Goal: Use online tool/utility: Utilize a website feature to perform a specific function

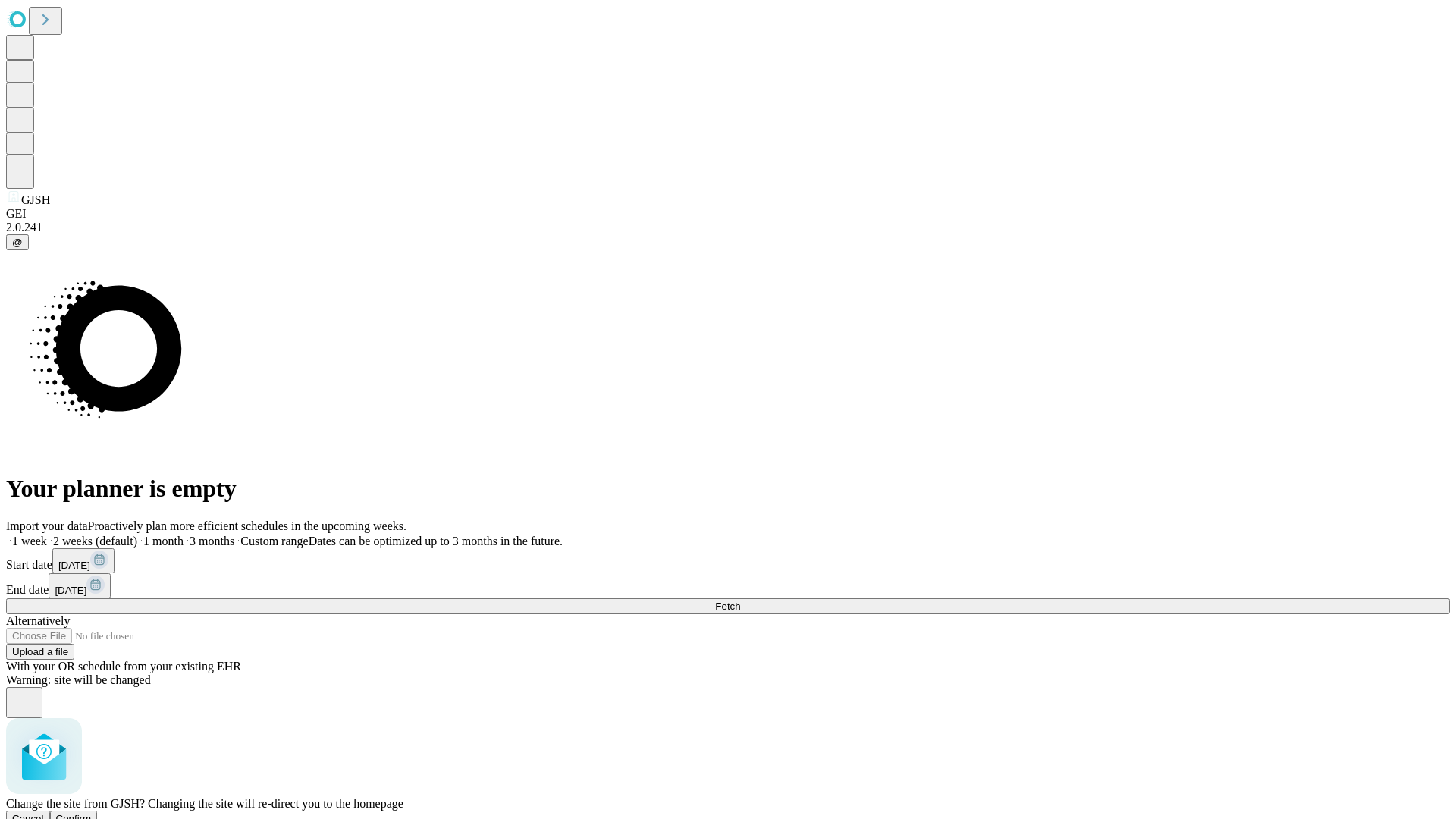
click at [91, 813] on span "Confirm" at bounding box center [74, 819] width 36 height 12
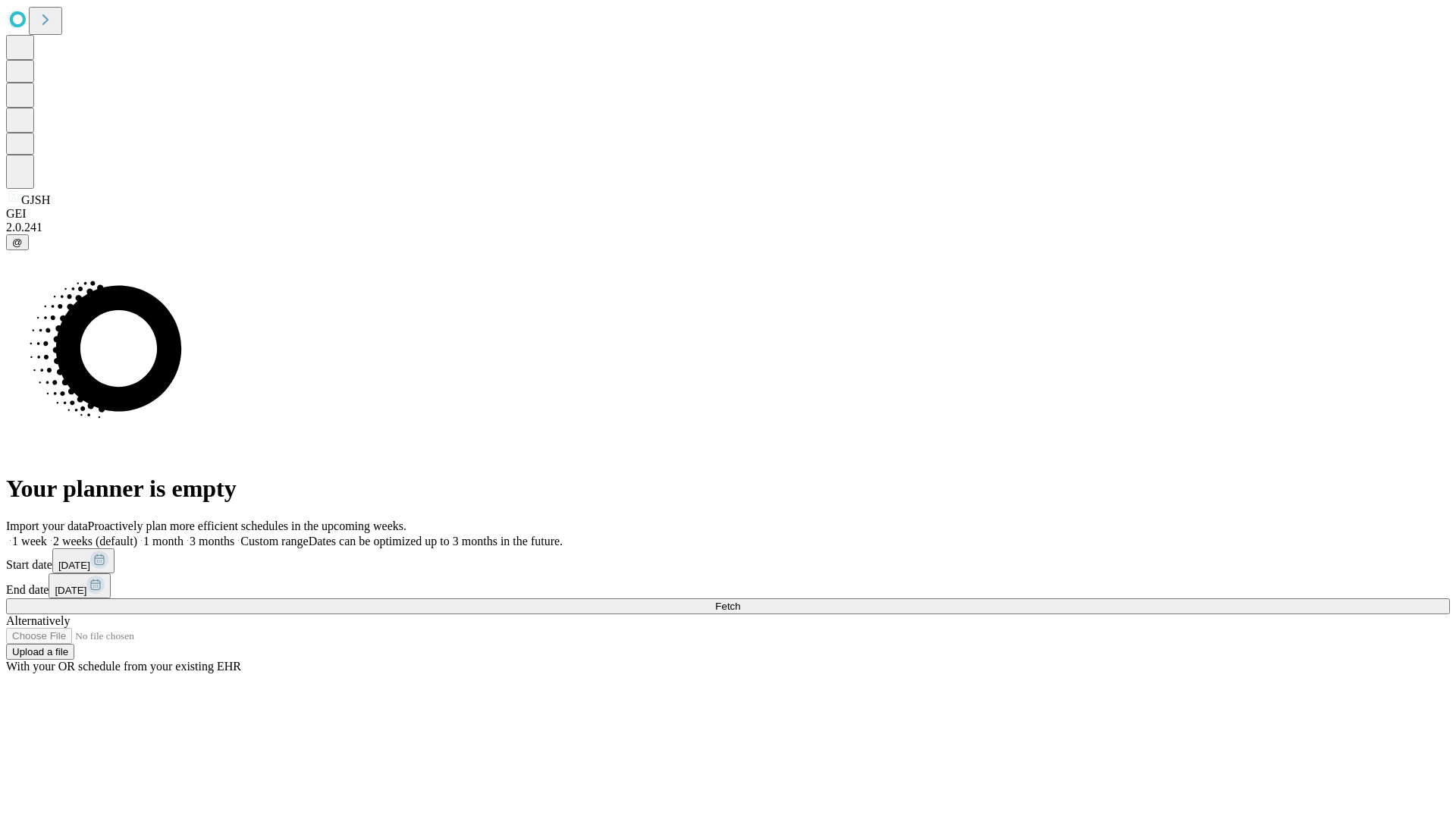
click at [47, 535] on label "1 week" at bounding box center [26, 542] width 41 height 13
click at [740, 601] on span "Fetch" at bounding box center [728, 606] width 25 height 12
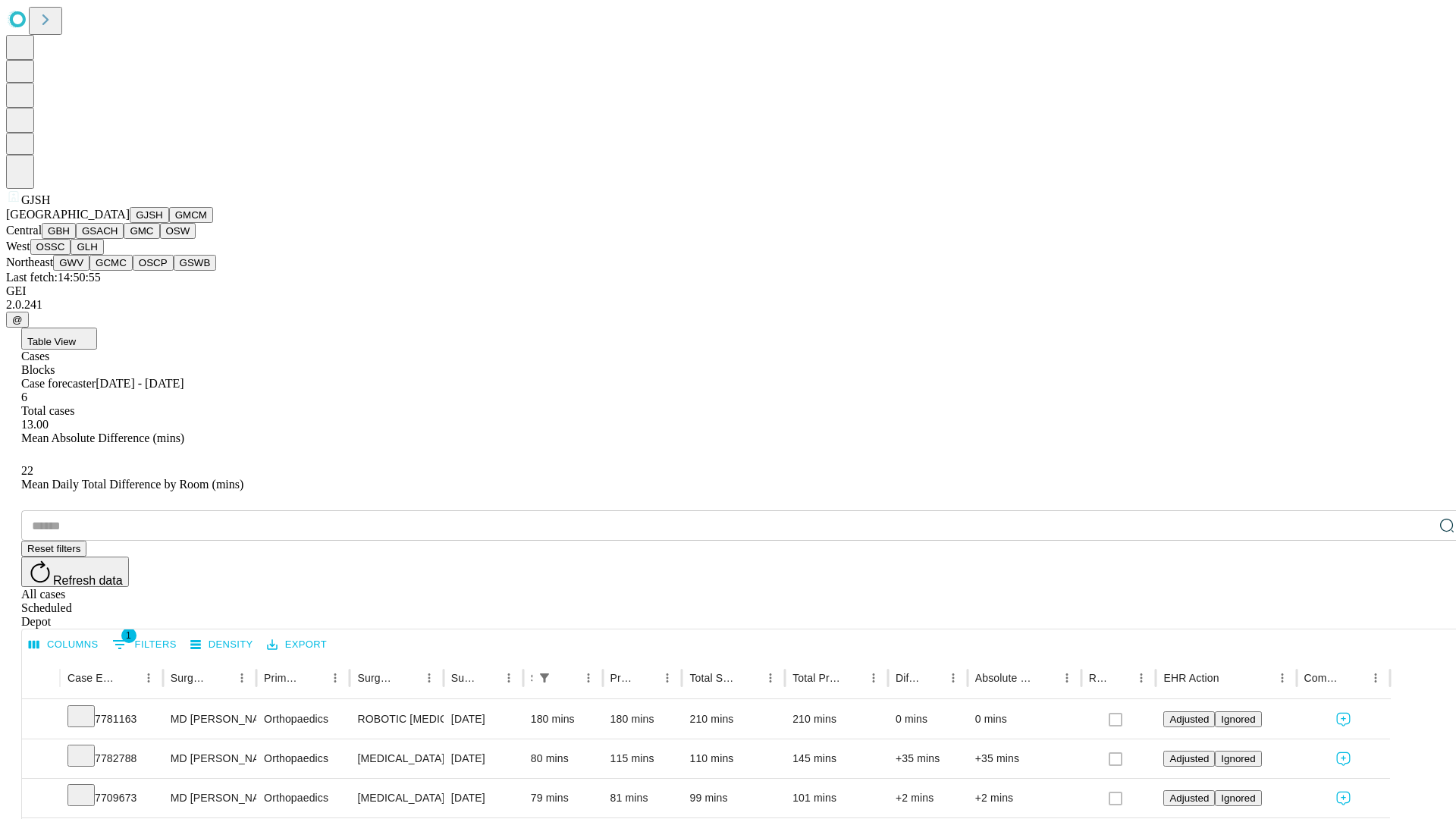
click at [169, 223] on button "GMCM" at bounding box center [191, 214] width 44 height 16
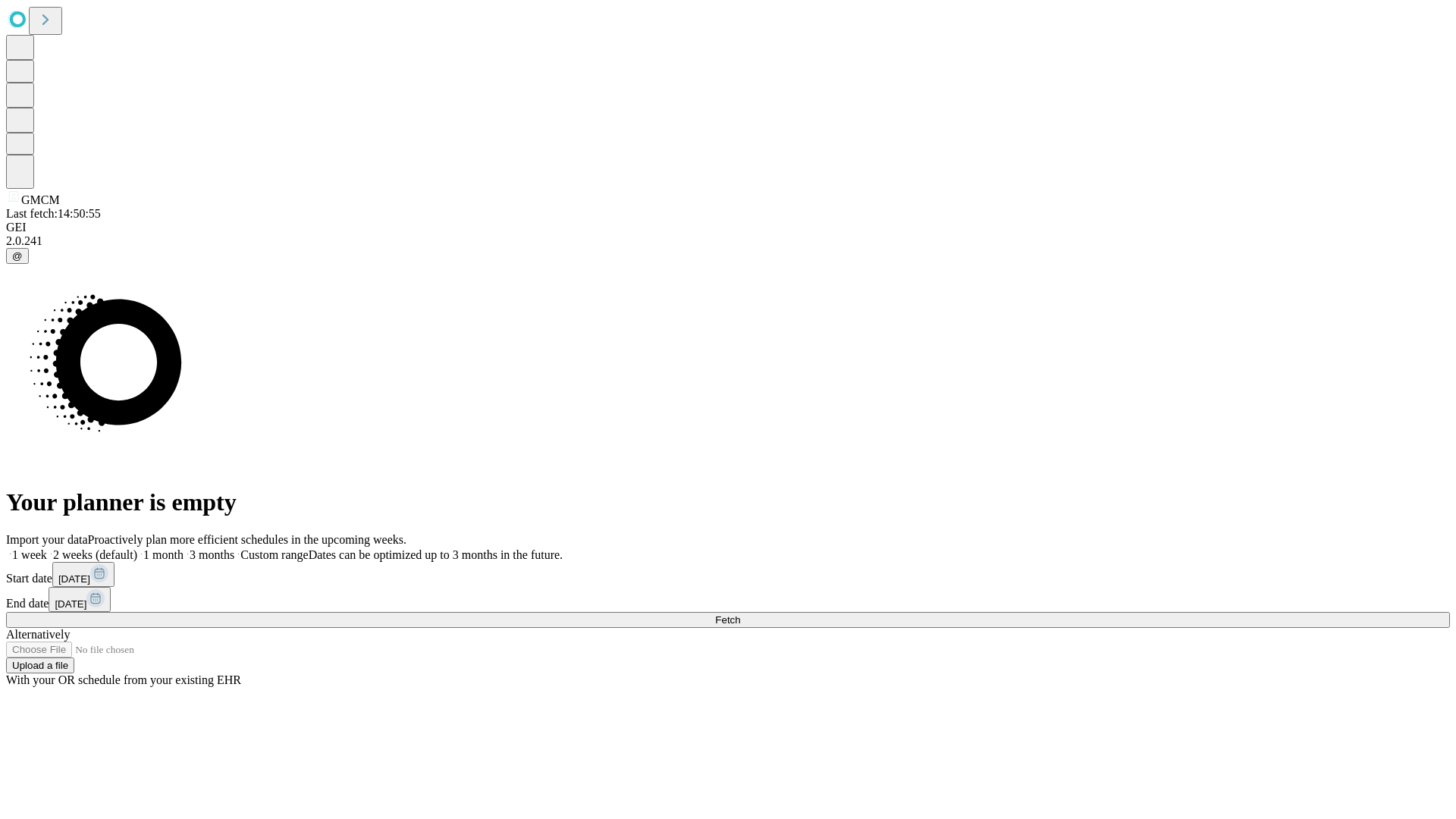
click at [47, 548] on label "1 week" at bounding box center [26, 555] width 41 height 13
click at [740, 615] on span "Fetch" at bounding box center [728, 620] width 25 height 12
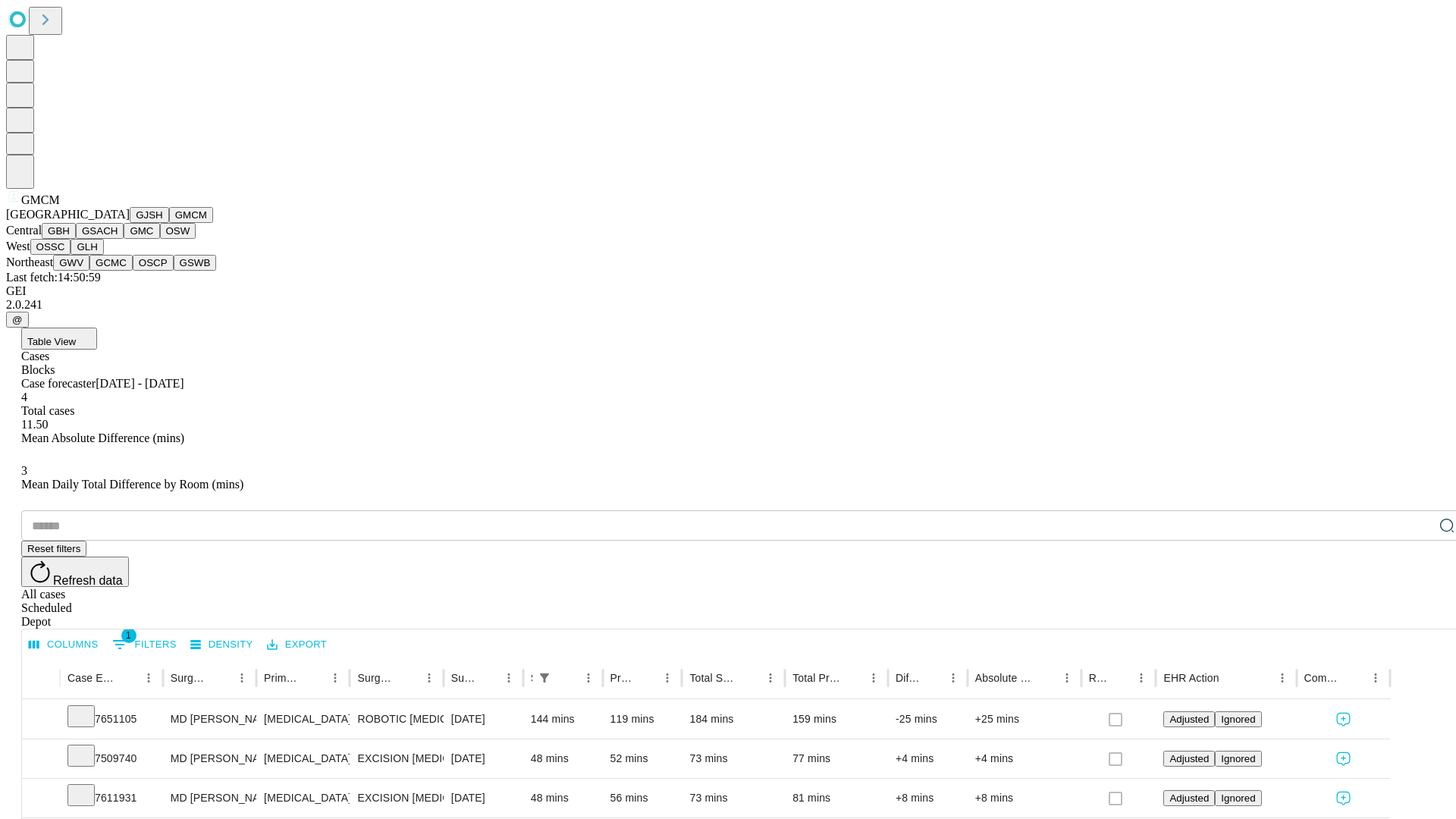
click at [76, 239] on button "GBH" at bounding box center [58, 230] width 34 height 16
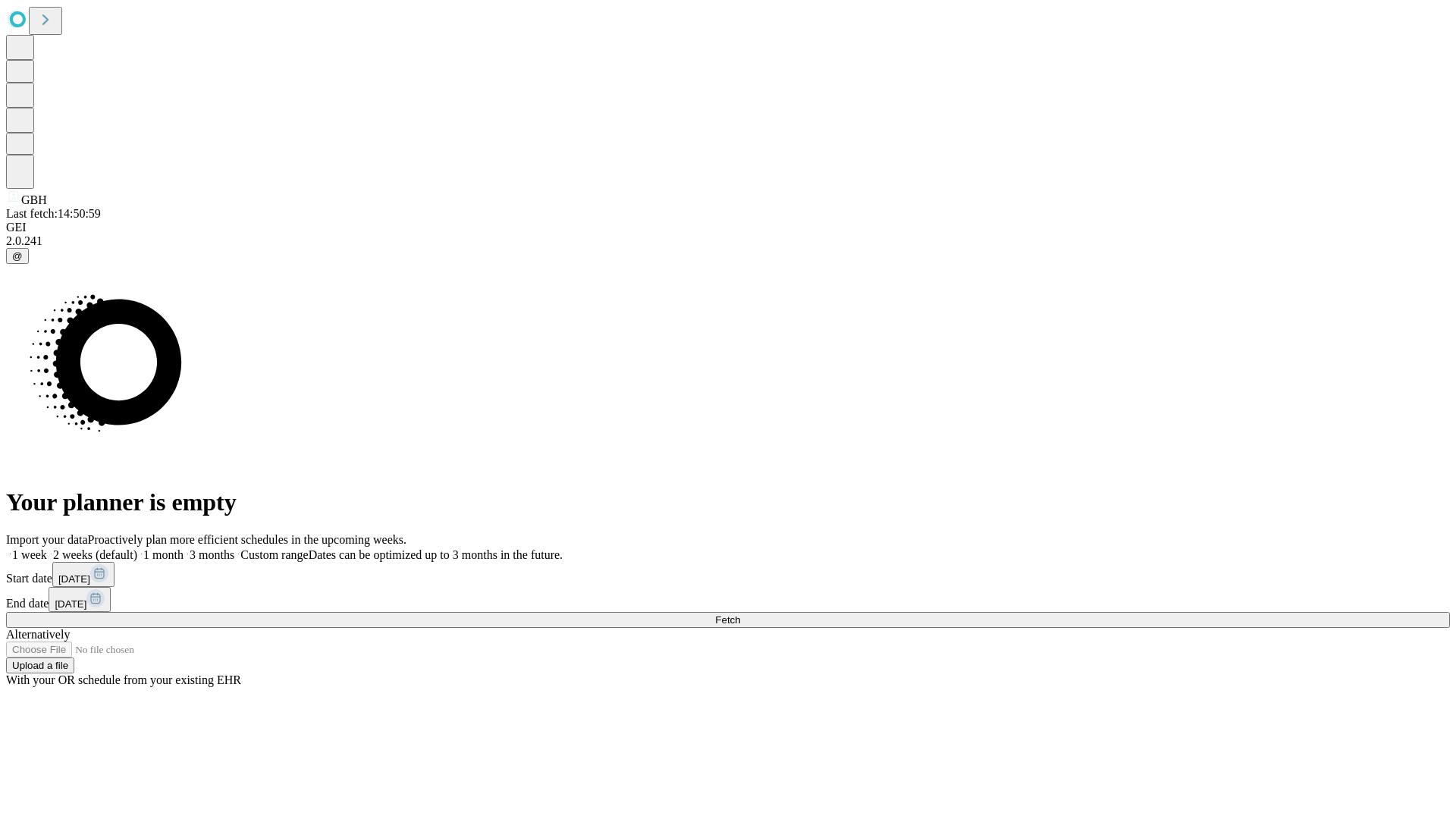
click at [47, 548] on label "1 week" at bounding box center [26, 555] width 41 height 13
click at [740, 615] on span "Fetch" at bounding box center [728, 620] width 25 height 12
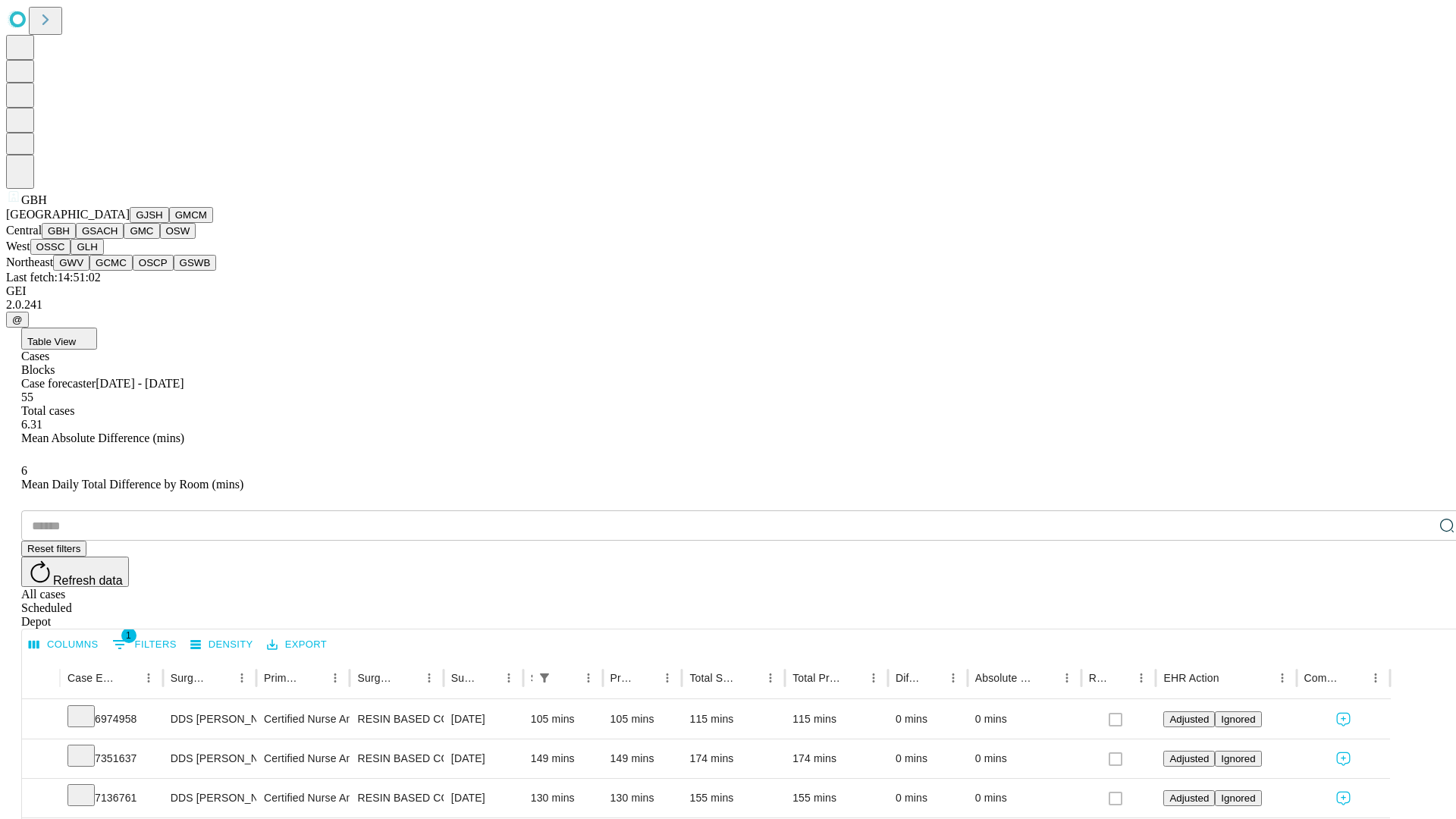
click at [118, 239] on button "GSACH" at bounding box center [100, 230] width 48 height 16
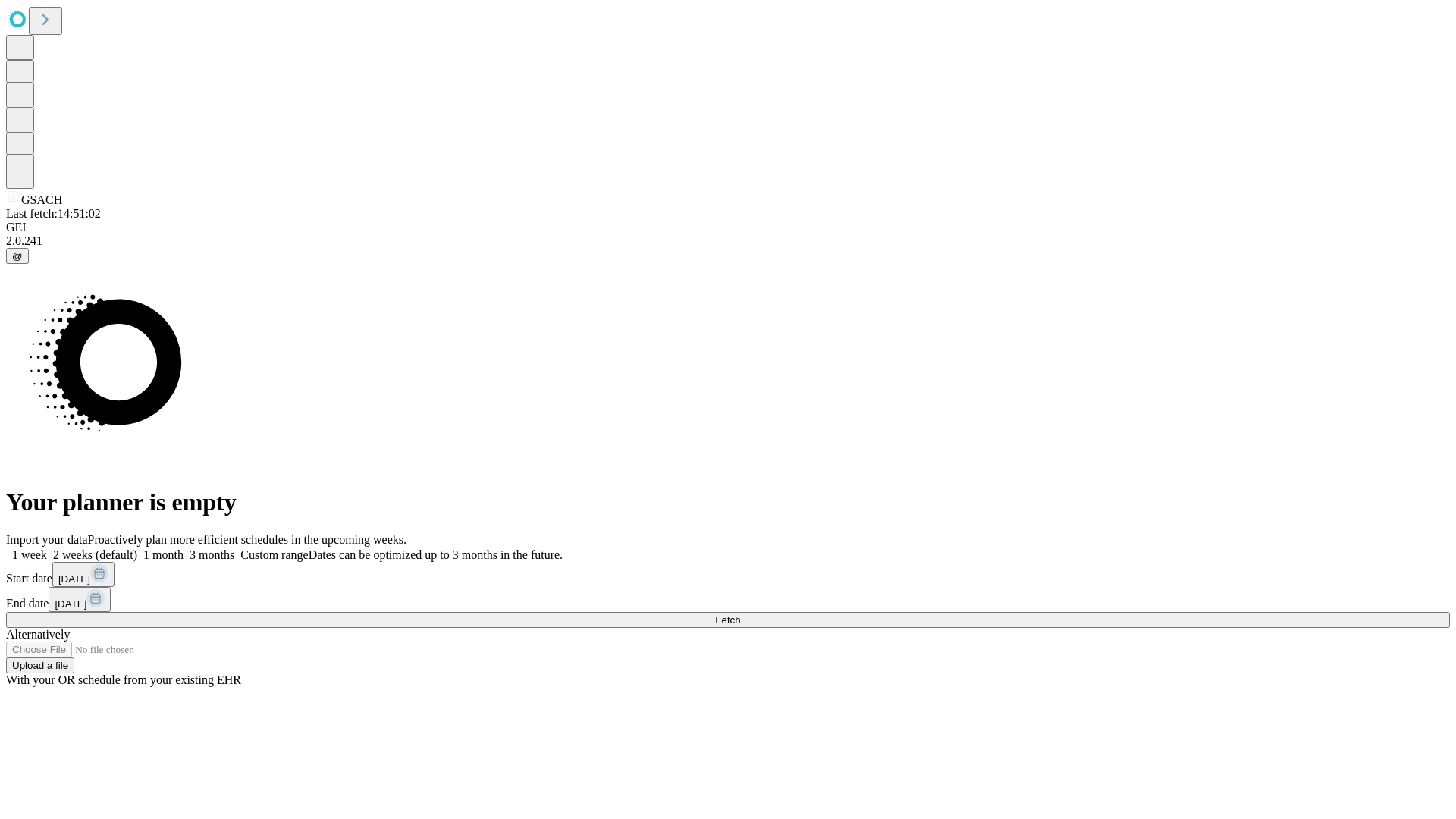
click at [47, 548] on label "1 week" at bounding box center [26, 555] width 41 height 13
click at [740, 615] on span "Fetch" at bounding box center [728, 620] width 25 height 12
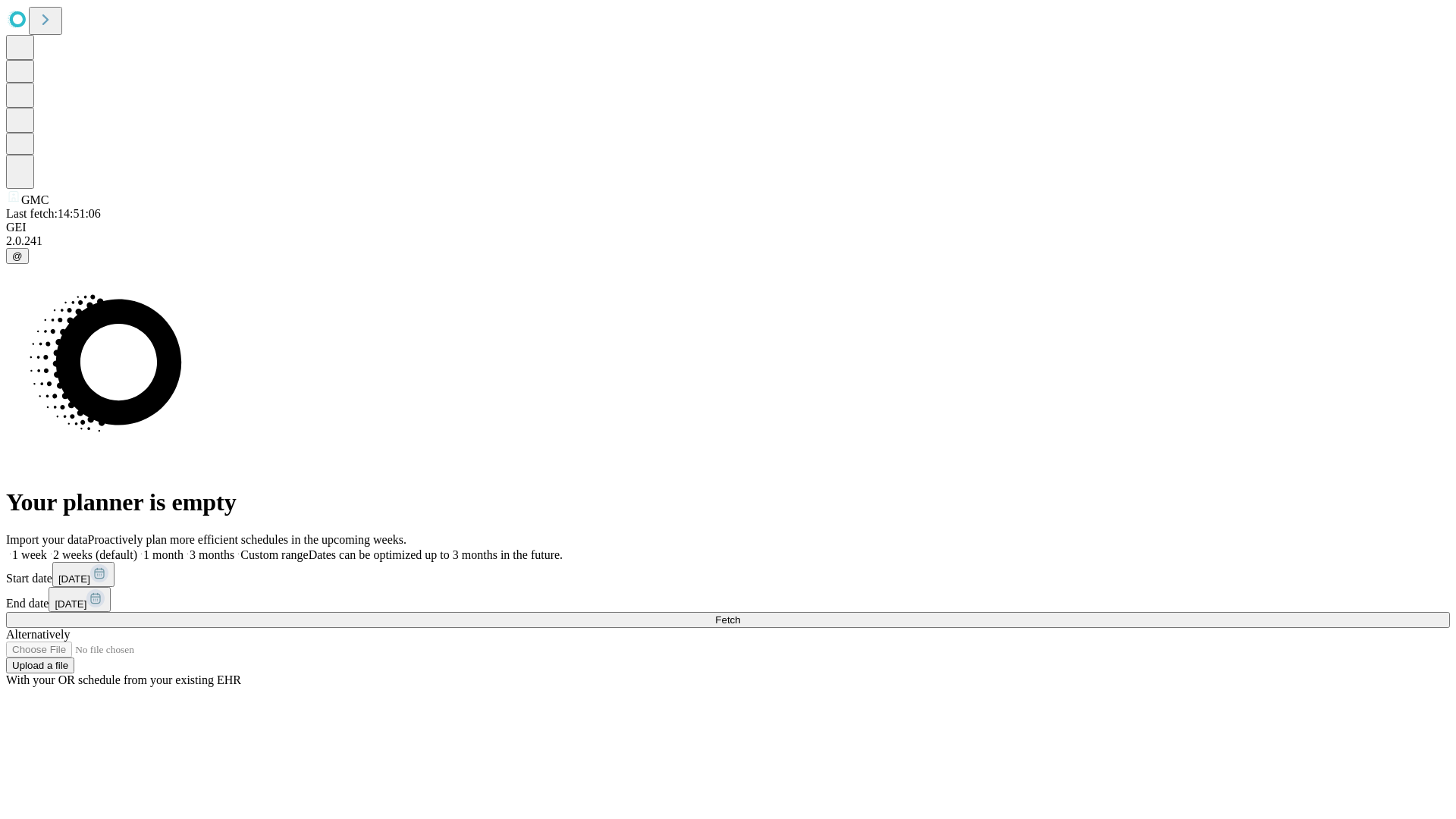
click at [47, 548] on label "1 week" at bounding box center [26, 555] width 41 height 13
click at [740, 615] on span "Fetch" at bounding box center [728, 620] width 25 height 12
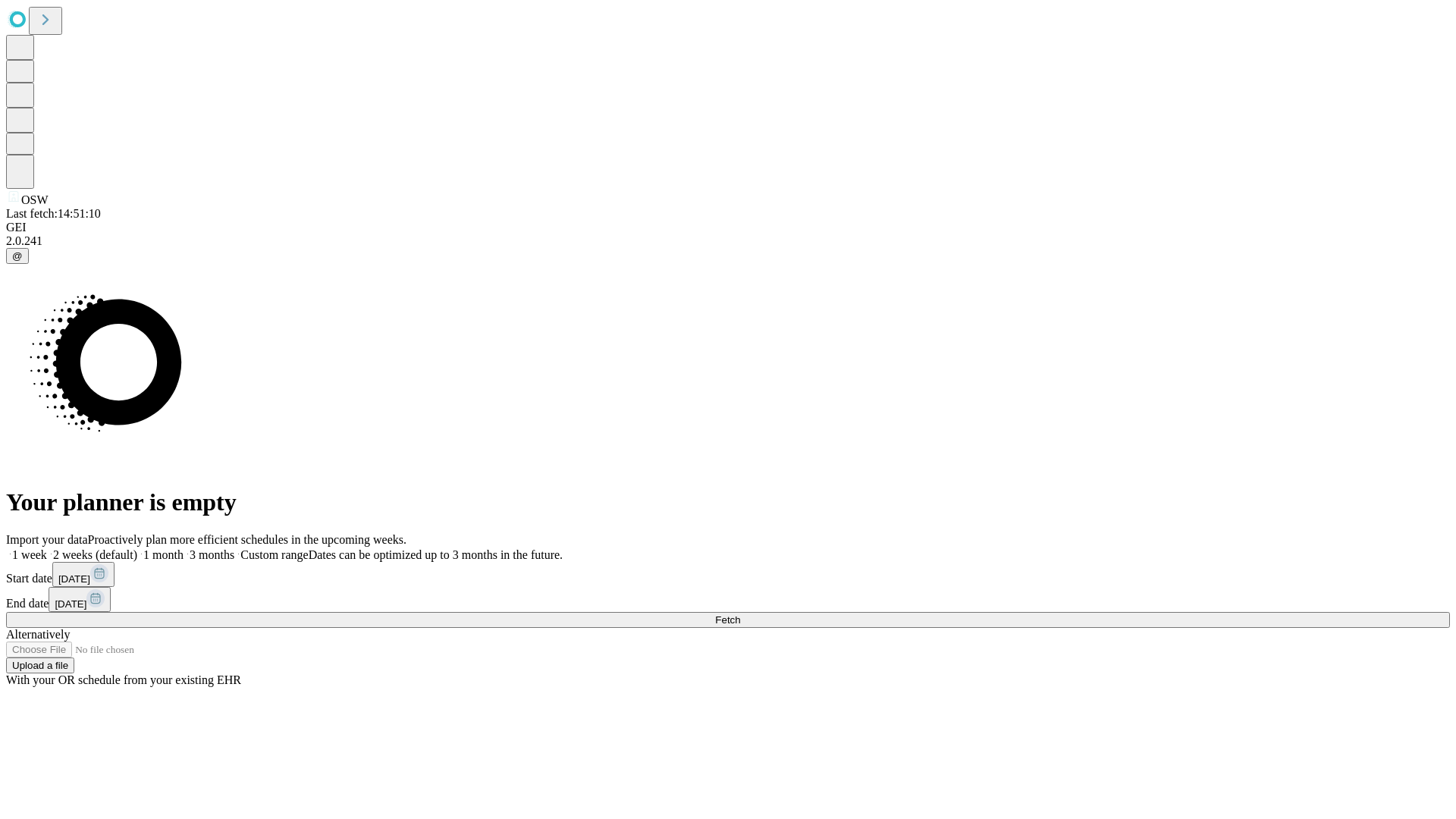
click at [47, 548] on label "1 week" at bounding box center [26, 555] width 41 height 13
click at [740, 615] on span "Fetch" at bounding box center [728, 620] width 25 height 12
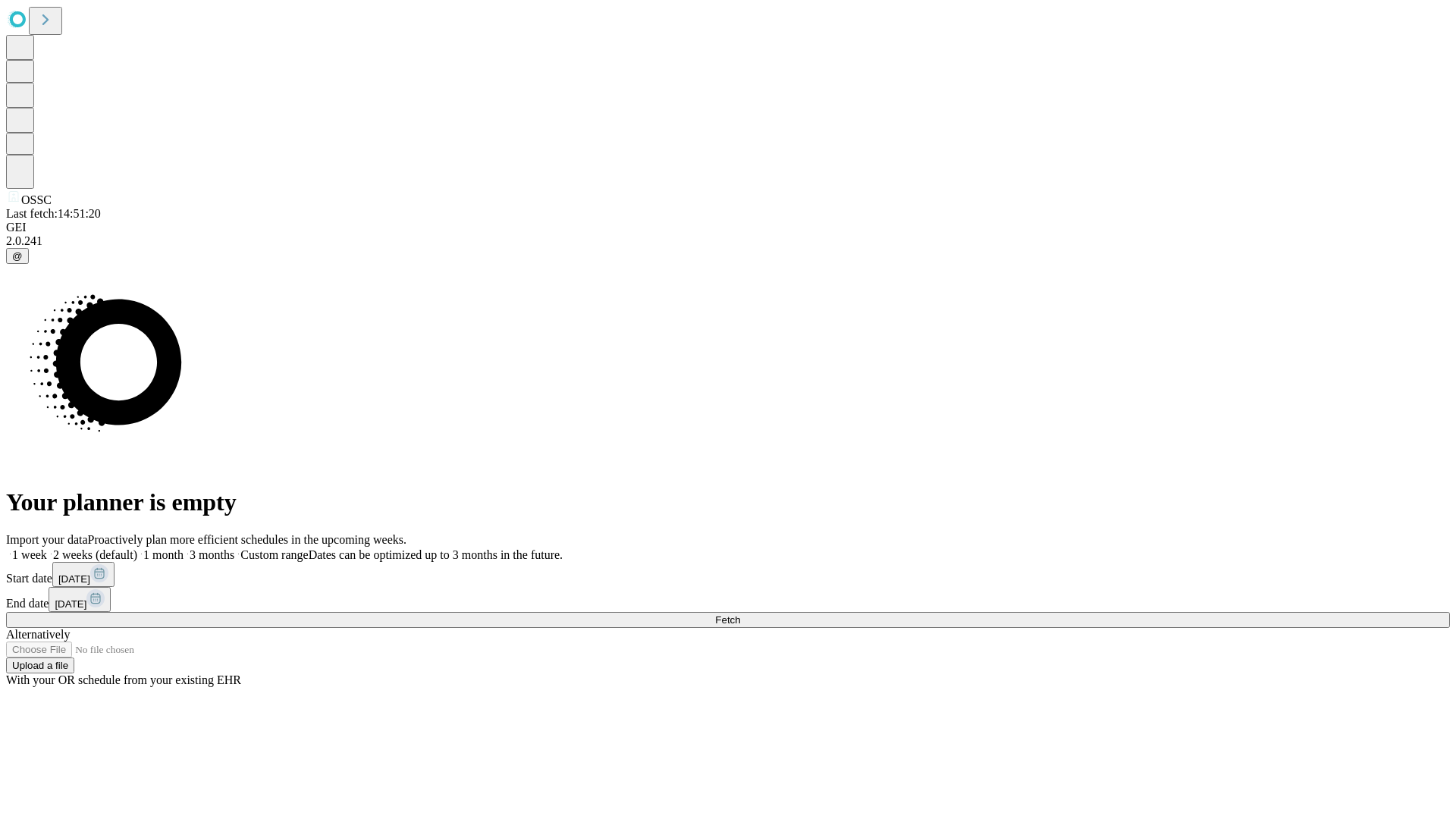
click at [740, 615] on span "Fetch" at bounding box center [728, 620] width 25 height 12
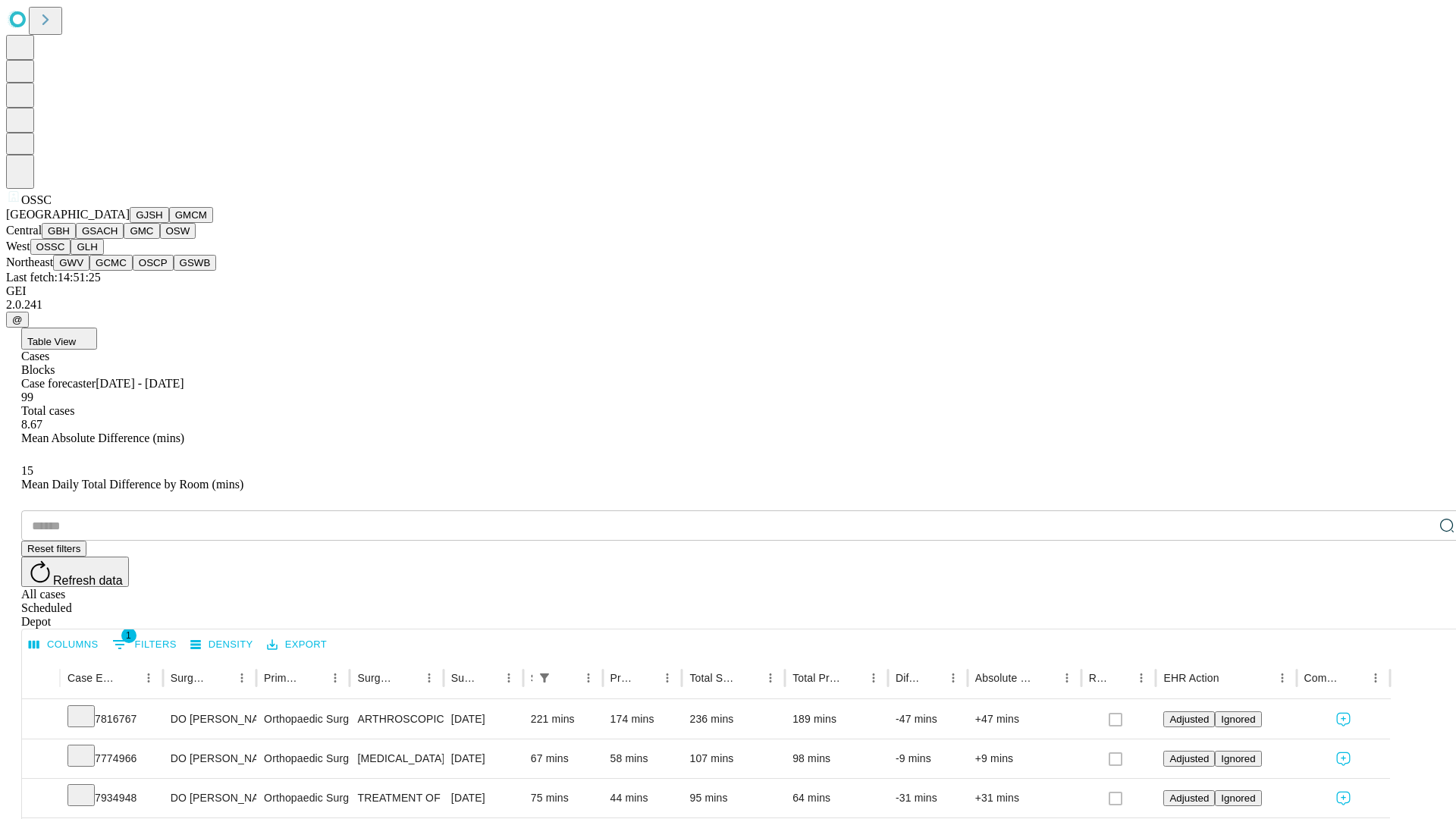
click at [103, 255] on button "GLH" at bounding box center [86, 247] width 32 height 16
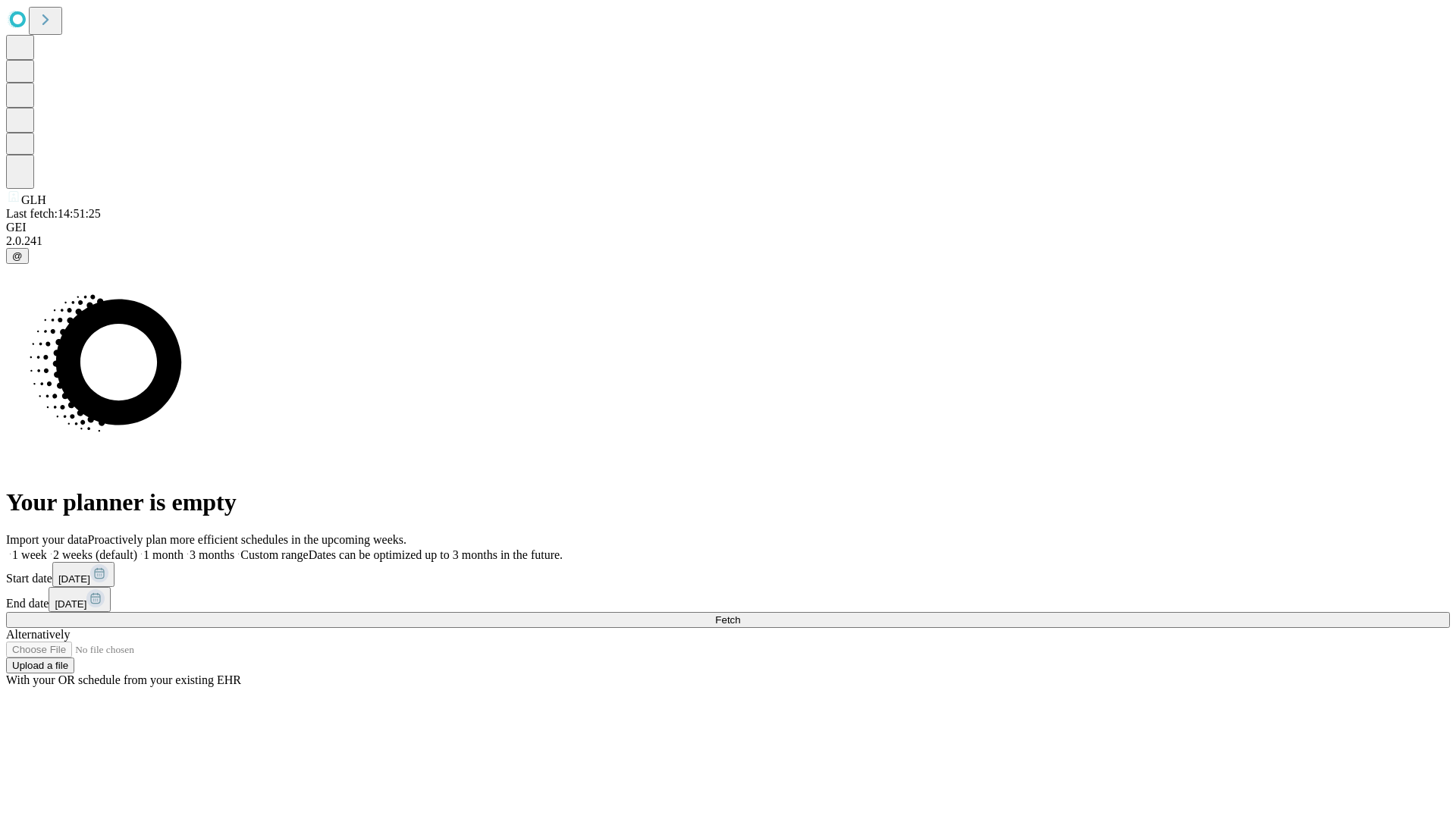
click at [47, 548] on label "1 week" at bounding box center [26, 555] width 41 height 13
click at [740, 615] on span "Fetch" at bounding box center [728, 620] width 25 height 12
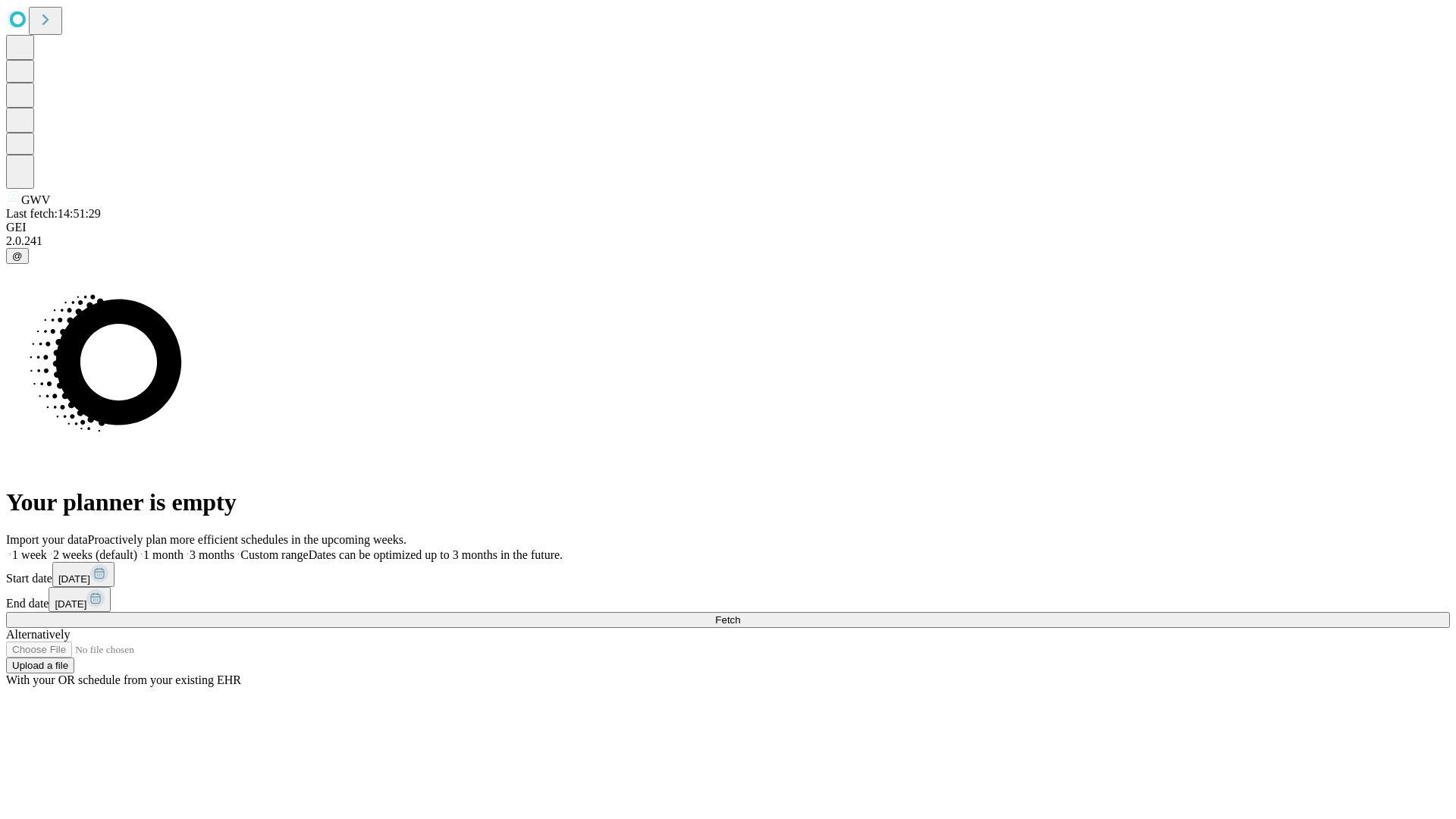
click at [47, 548] on label "1 week" at bounding box center [26, 555] width 41 height 13
click at [740, 615] on span "Fetch" at bounding box center [728, 620] width 25 height 12
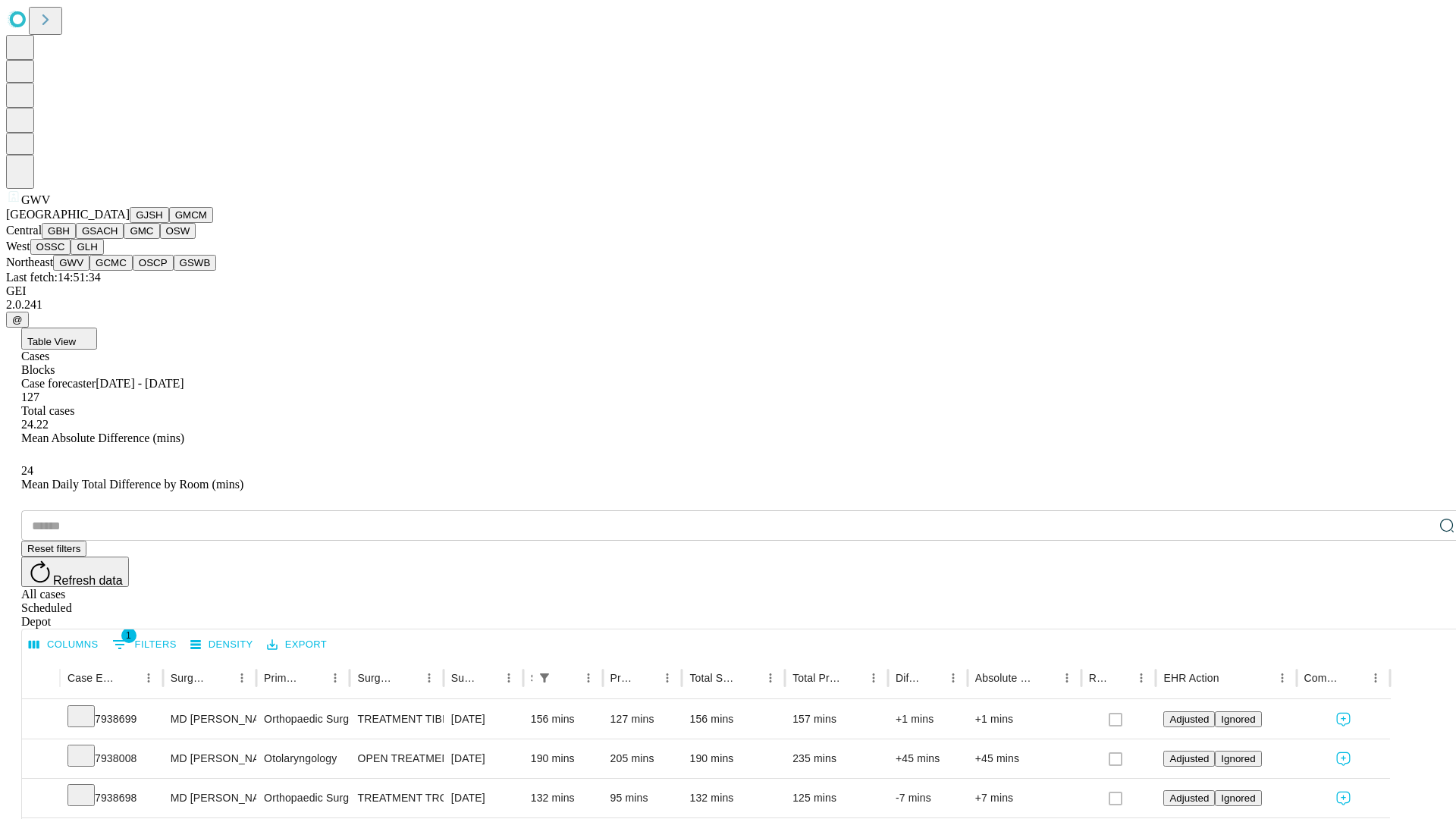
click at [118, 271] on button "GCMC" at bounding box center [111, 262] width 43 height 16
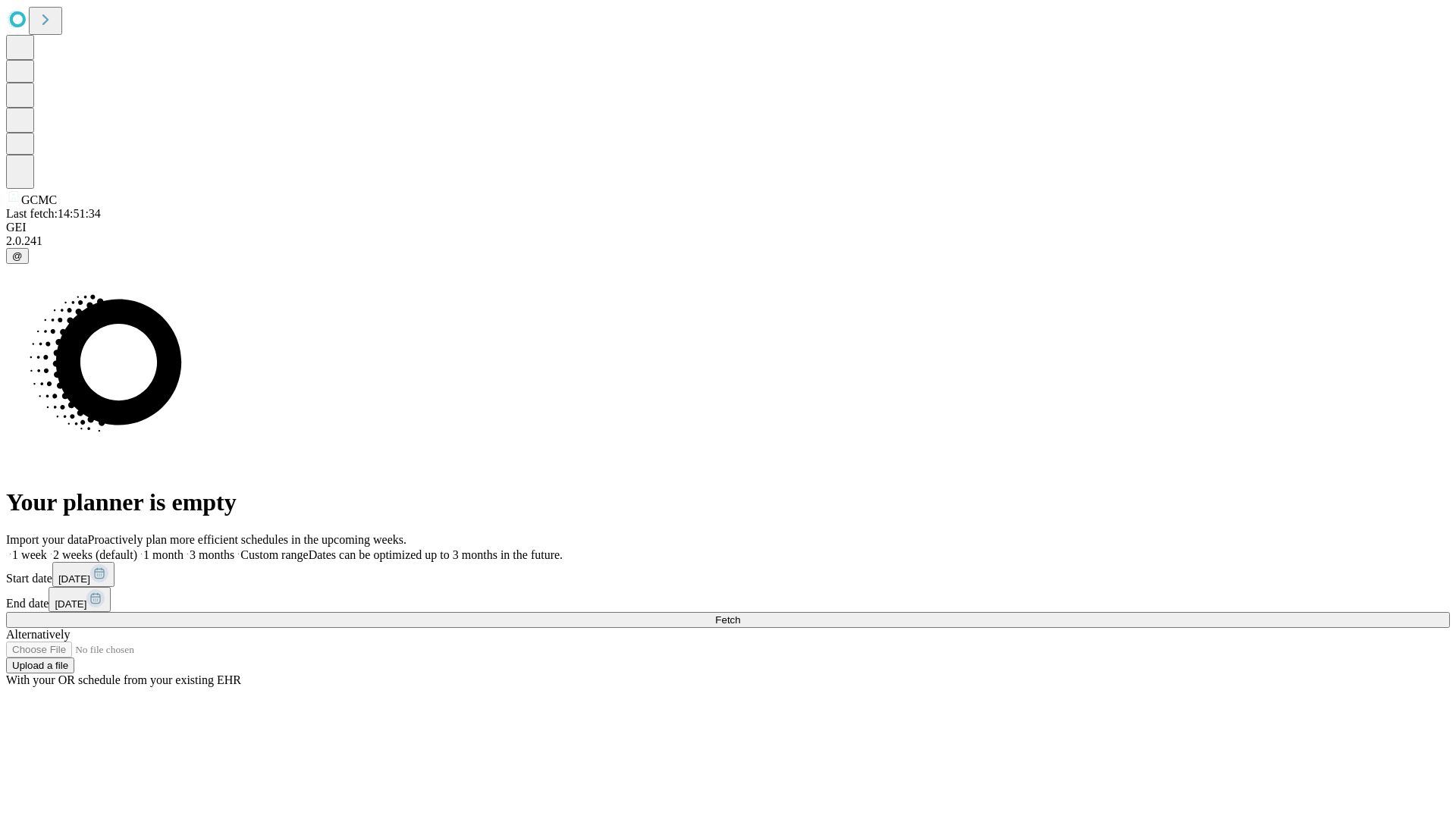
click at [47, 548] on label "1 week" at bounding box center [26, 555] width 41 height 13
click at [740, 615] on span "Fetch" at bounding box center [728, 620] width 25 height 12
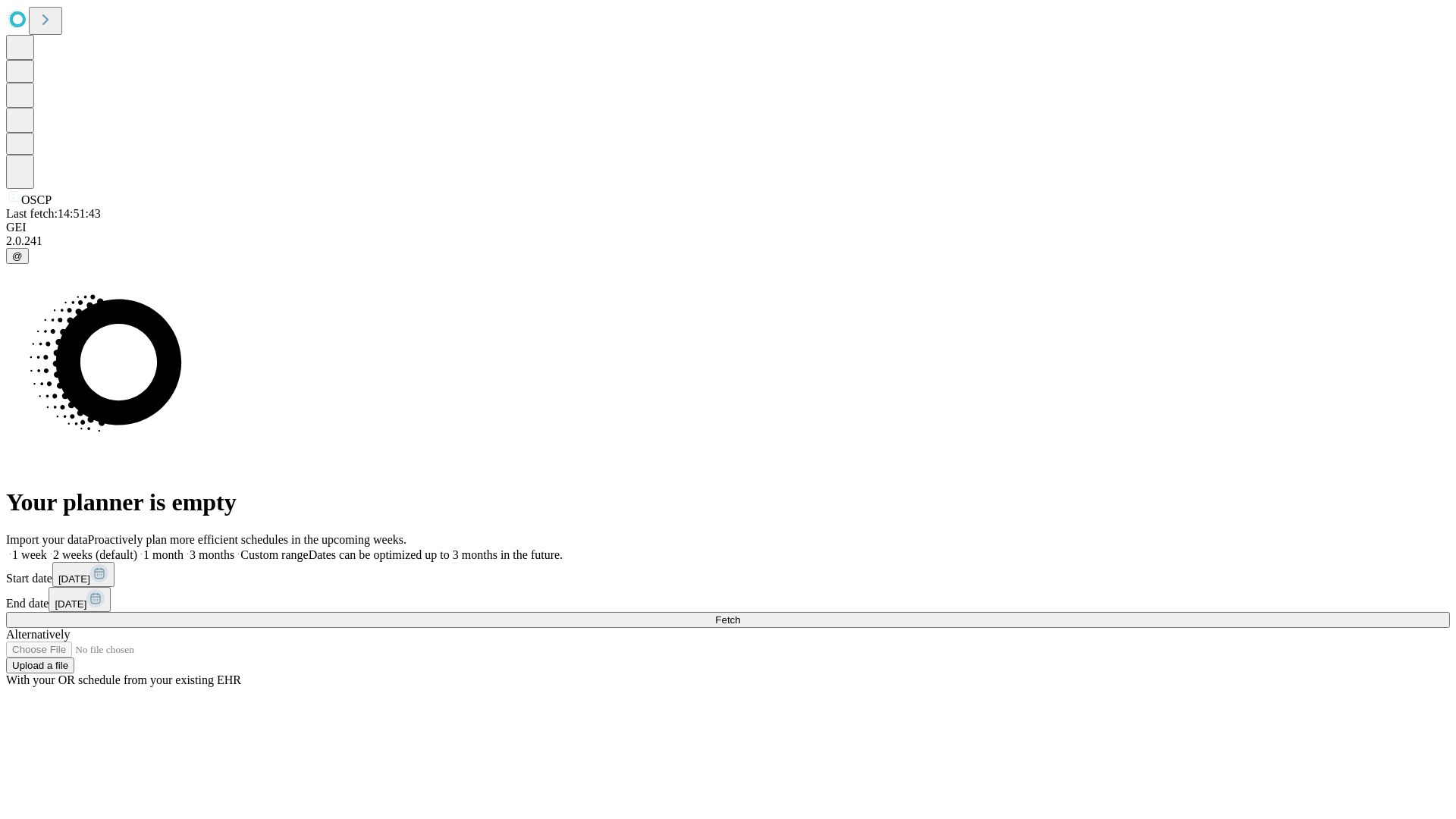
click at [47, 548] on label "1 week" at bounding box center [26, 555] width 41 height 13
click at [740, 615] on span "Fetch" at bounding box center [728, 620] width 25 height 12
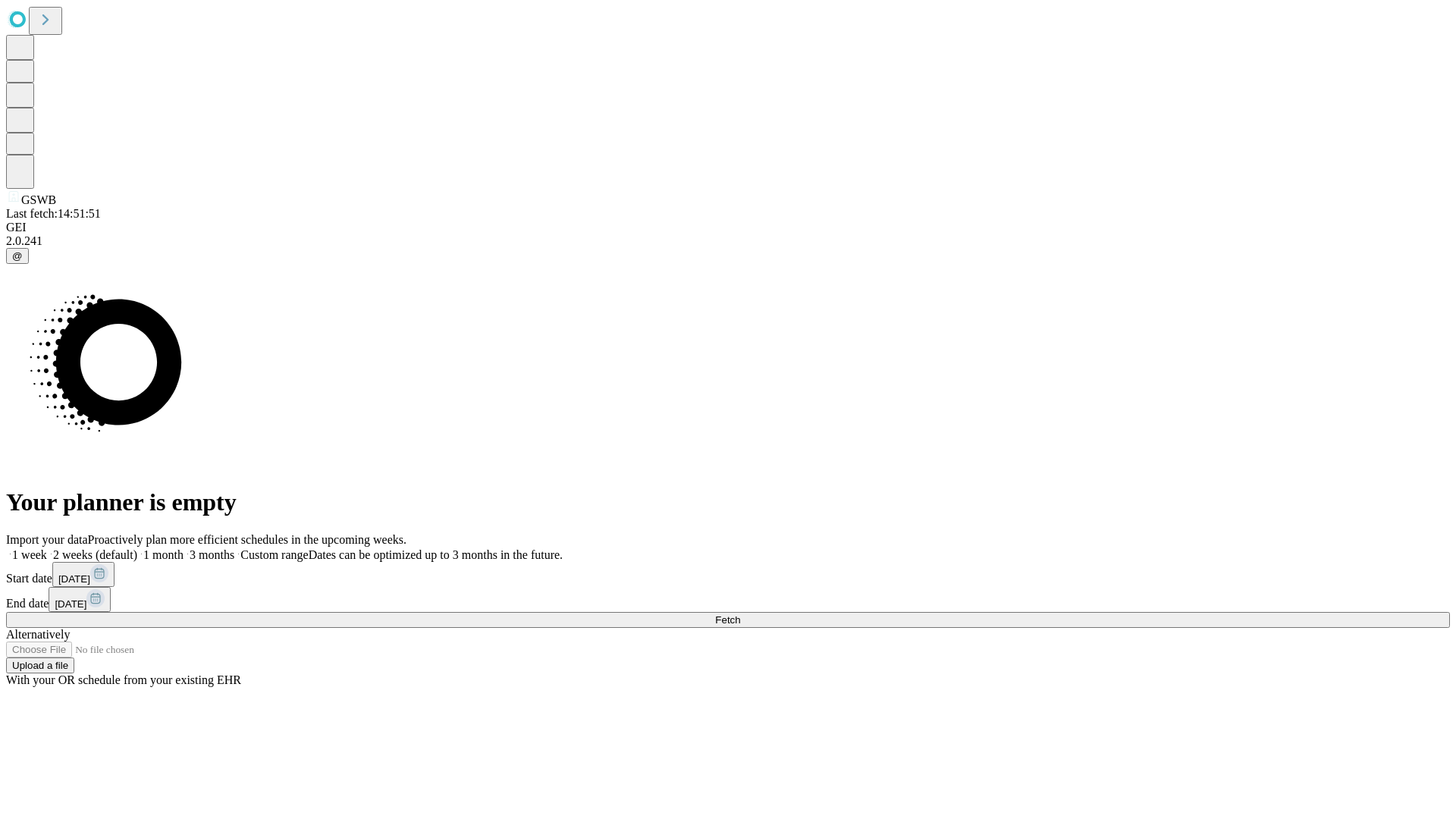
click at [47, 548] on label "1 week" at bounding box center [26, 555] width 41 height 13
click at [740, 615] on span "Fetch" at bounding box center [728, 620] width 25 height 12
